Goal: Transaction & Acquisition: Book appointment/travel/reservation

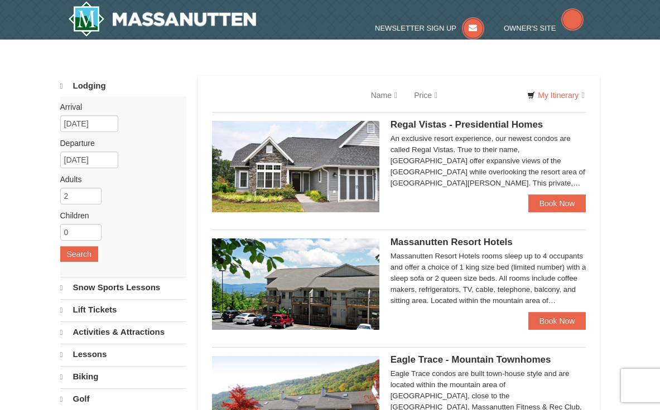
select select "10"
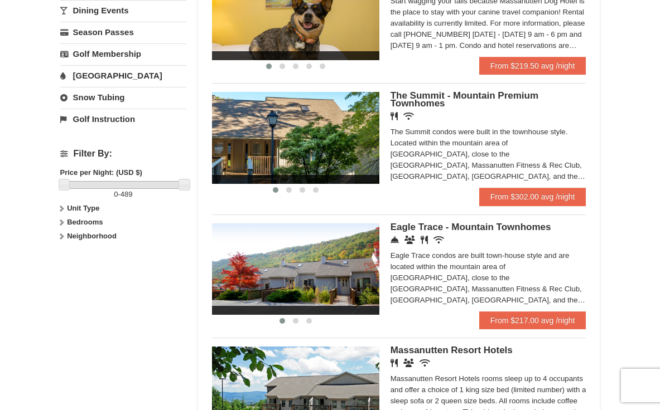
scroll to position [408, 0]
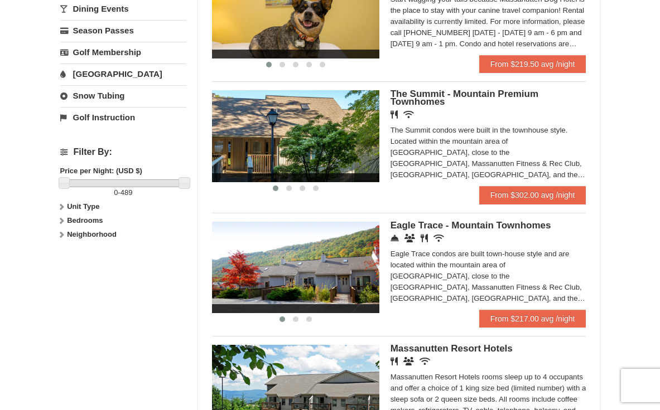
click at [321, 268] on img at bounding box center [295, 267] width 167 height 91
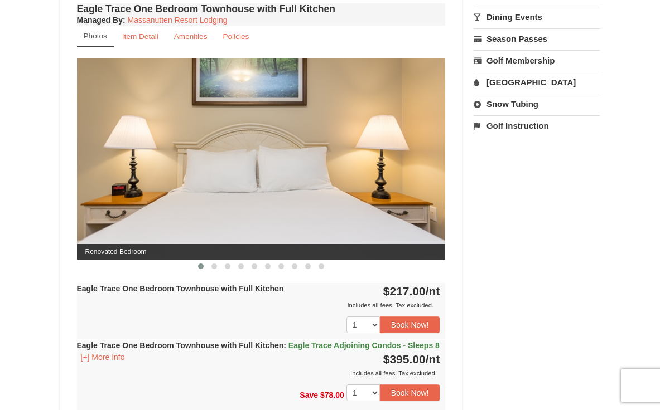
scroll to position [425, 0]
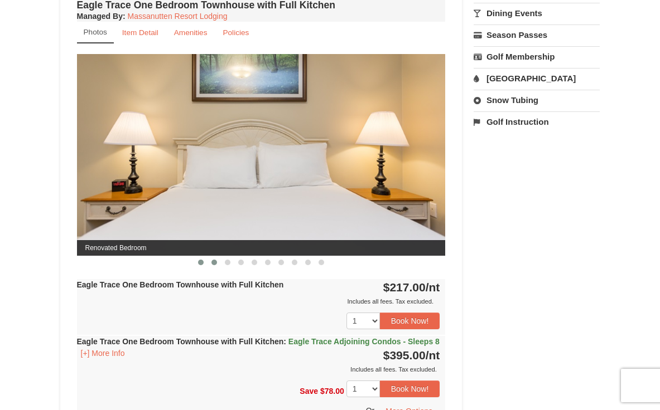
click at [212, 263] on span at bounding box center [214, 263] width 6 height 6
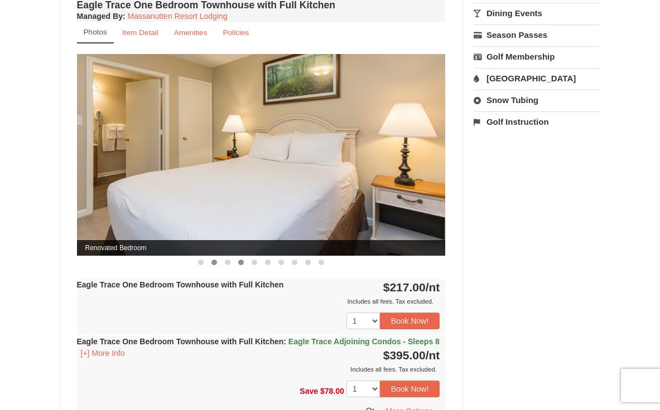
click at [240, 260] on span at bounding box center [241, 263] width 6 height 6
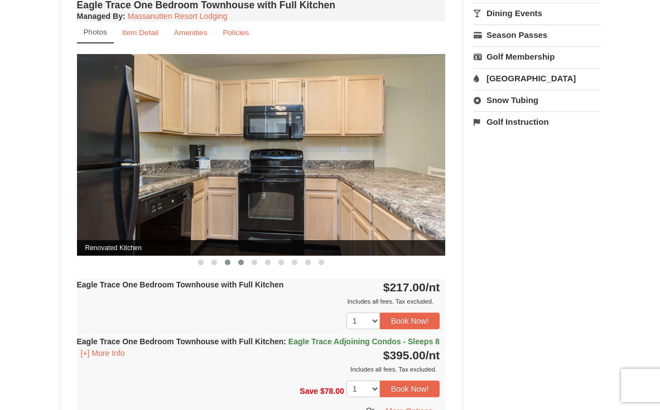
click at [230, 263] on span at bounding box center [228, 263] width 6 height 6
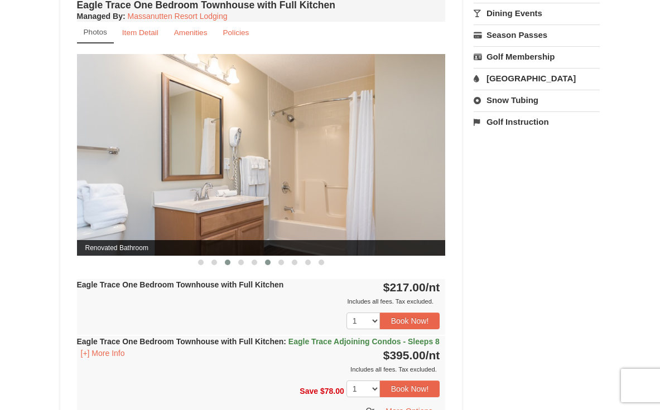
click at [266, 261] on span at bounding box center [268, 263] width 6 height 6
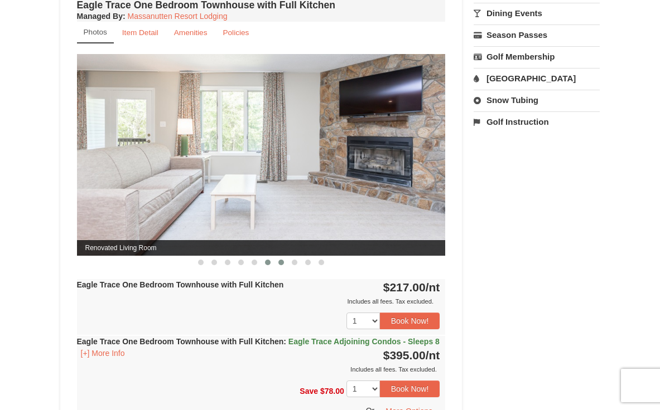
click at [283, 261] on span at bounding box center [281, 263] width 6 height 6
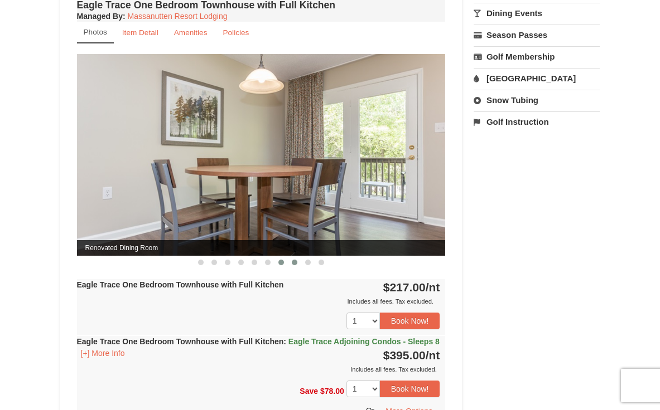
click at [294, 261] on span at bounding box center [295, 263] width 6 height 6
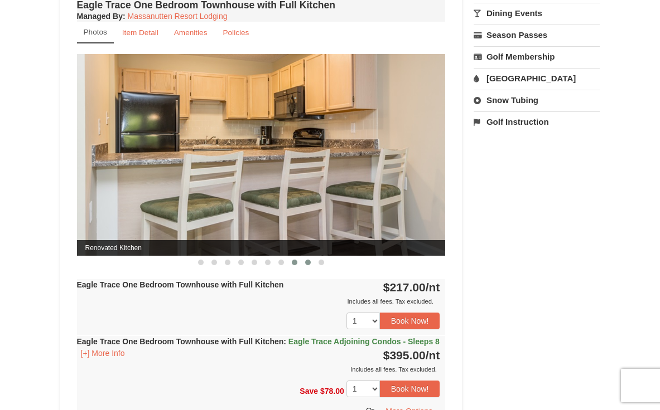
click at [307, 260] on span at bounding box center [308, 263] width 6 height 6
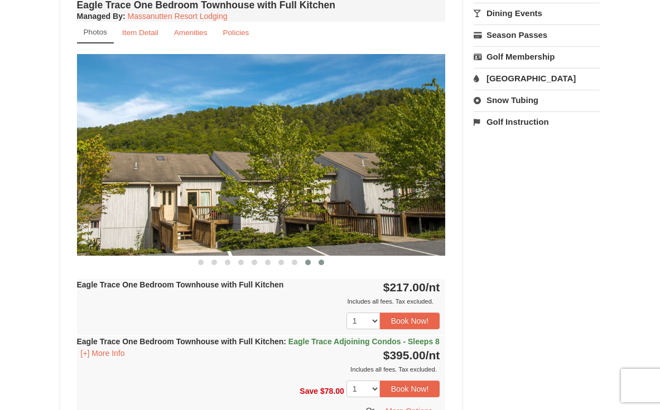
click at [322, 260] on span at bounding box center [321, 263] width 6 height 6
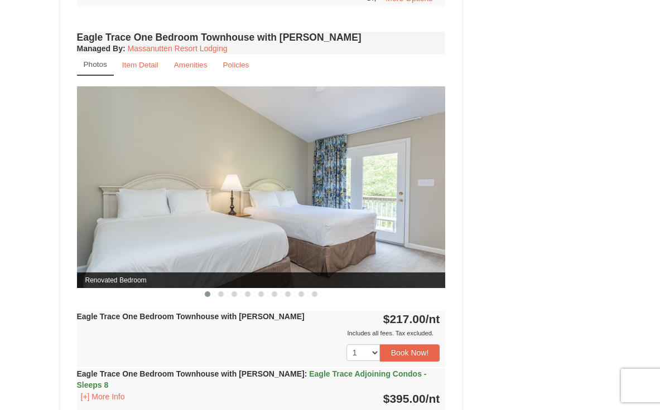
scroll to position [835, 0]
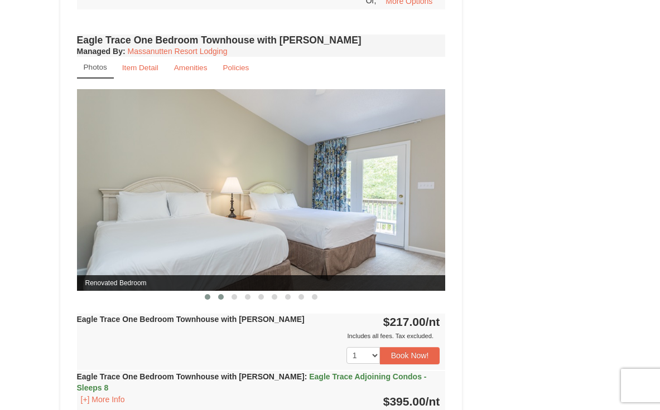
click at [222, 300] on span at bounding box center [221, 297] width 6 height 6
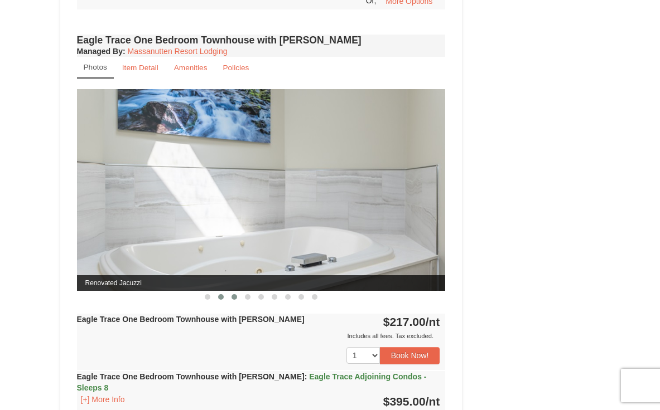
click at [234, 300] on span at bounding box center [234, 297] width 6 height 6
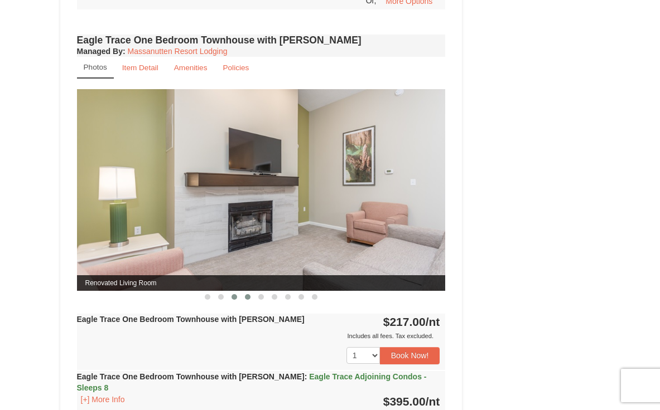
click at [246, 300] on span at bounding box center [248, 297] width 6 height 6
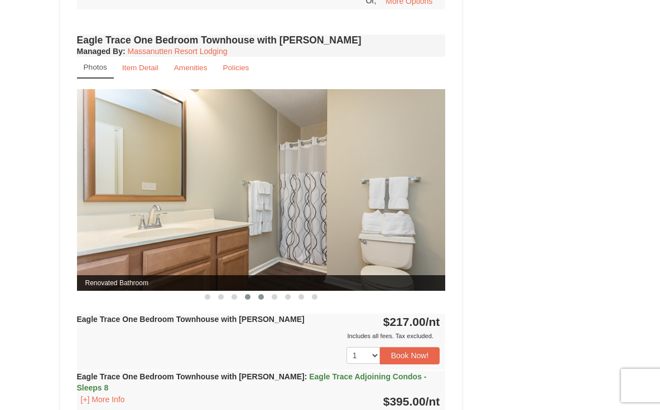
click at [261, 303] on button at bounding box center [260, 297] width 13 height 11
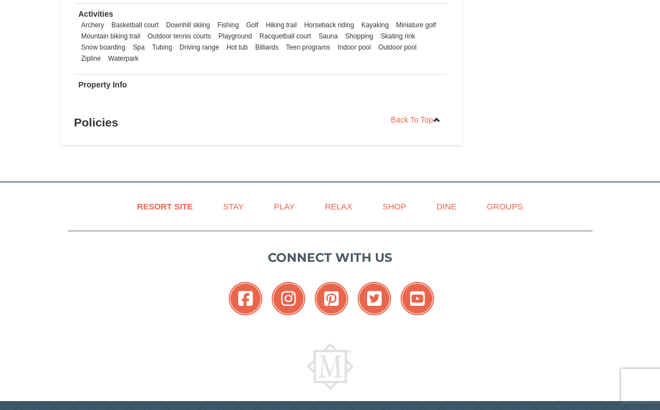
scroll to position [1414, 0]
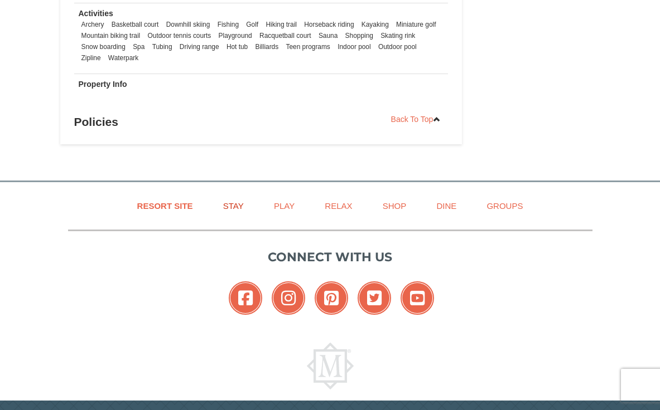
click at [232, 205] on link "Stay" at bounding box center [233, 205] width 49 height 25
